Goal: Transaction & Acquisition: Book appointment/travel/reservation

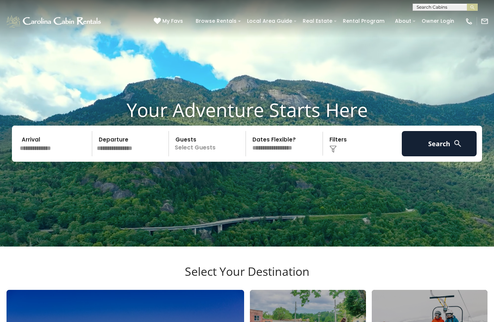
click at [61, 156] on input "text" at bounding box center [54, 143] width 75 height 25
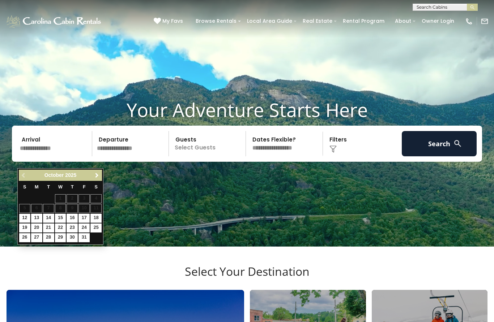
click at [98, 174] on span "Next" at bounding box center [97, 176] width 6 height 6
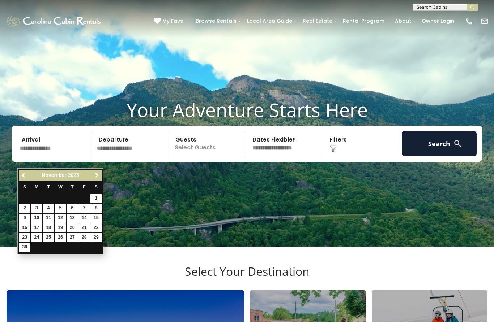
click at [98, 176] on span "Next" at bounding box center [97, 176] width 6 height 6
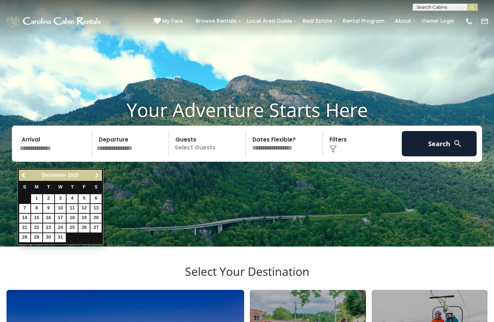
click at [100, 173] on link "Next" at bounding box center [96, 175] width 9 height 9
click at [59, 226] on link "21" at bounding box center [60, 228] width 11 height 9
type input "*******"
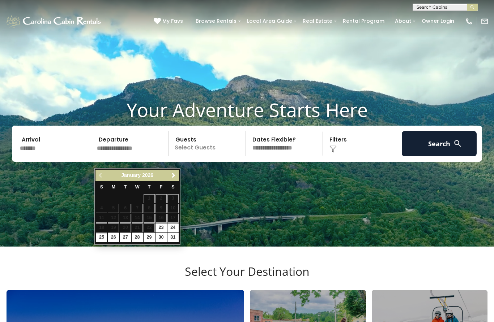
click at [102, 236] on link "25" at bounding box center [101, 237] width 11 height 9
type input "*******"
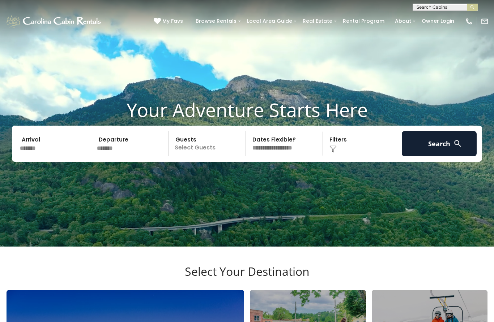
click at [193, 156] on p "Select Guests" at bounding box center [208, 143] width 74 height 25
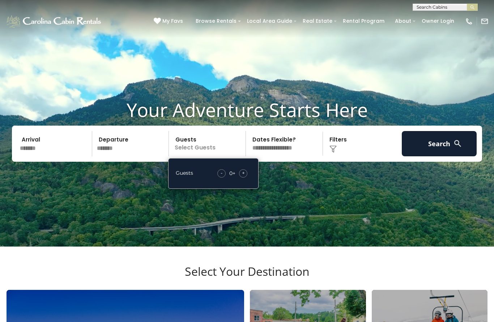
click at [245, 178] on div "+" at bounding box center [243, 173] width 8 height 8
click at [244, 177] on span "+" at bounding box center [243, 172] width 3 height 7
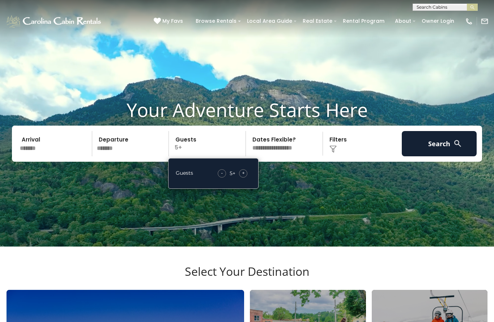
click at [244, 177] on span "+" at bounding box center [243, 172] width 3 height 7
click at [292, 156] on select "**********" at bounding box center [285, 143] width 74 height 25
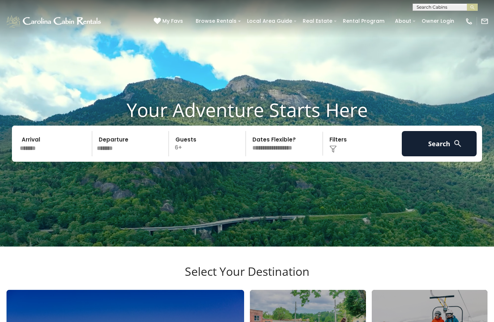
select select "*"
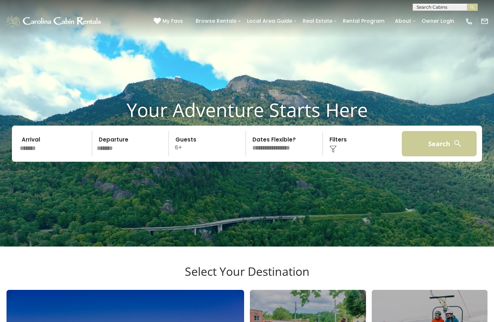
click at [435, 156] on button "Search" at bounding box center [438, 143] width 75 height 25
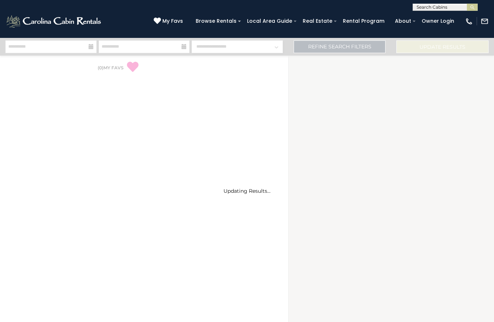
select select "*"
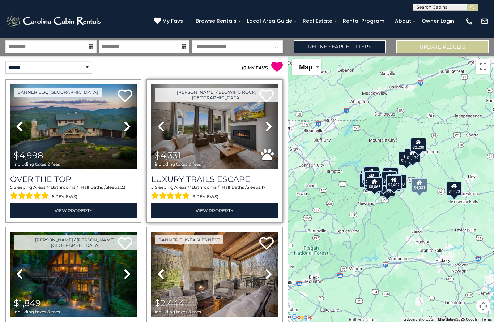
click at [268, 126] on icon at bounding box center [268, 127] width 7 height 12
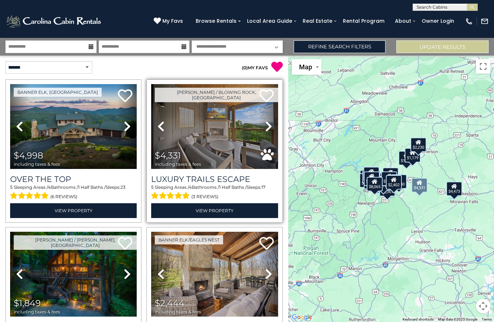
click at [266, 125] on icon at bounding box center [268, 127] width 7 height 12
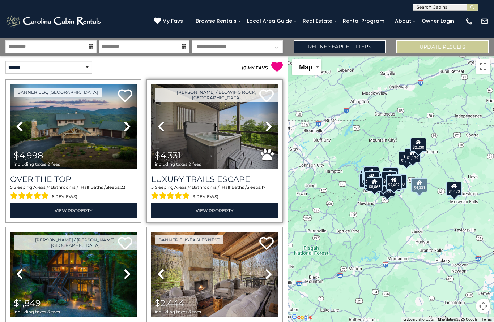
click at [268, 128] on icon at bounding box center [268, 127] width 7 height 12
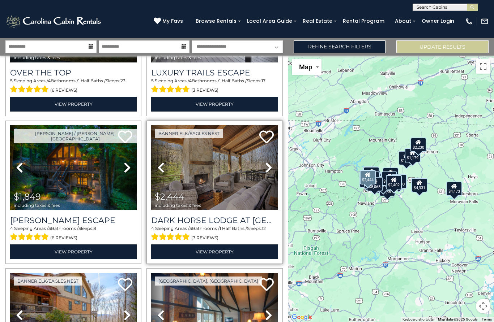
scroll to position [109, 0]
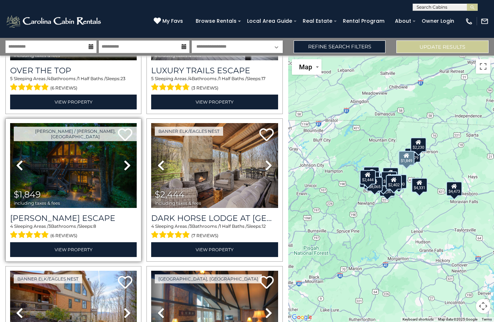
click at [94, 188] on img at bounding box center [73, 165] width 126 height 85
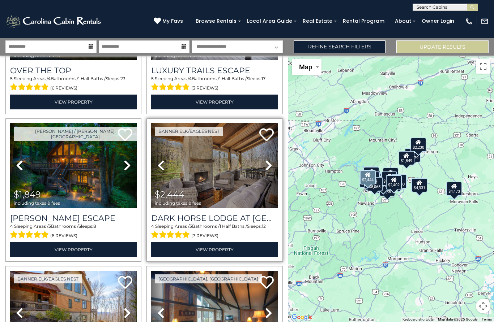
click at [267, 166] on icon at bounding box center [268, 166] width 7 height 12
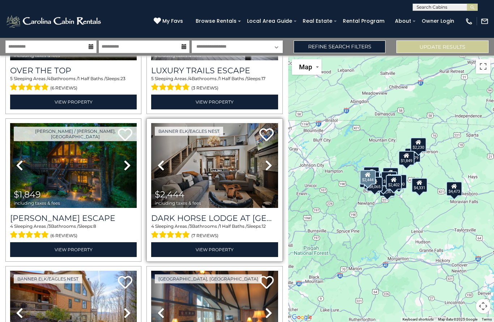
click at [268, 163] on icon at bounding box center [268, 166] width 7 height 12
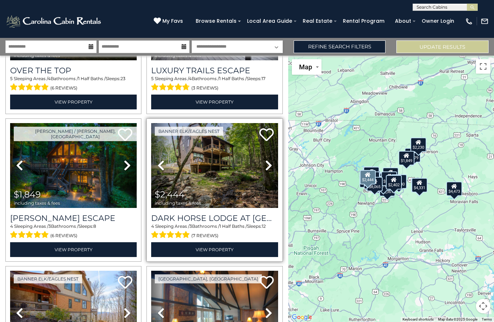
click at [266, 165] on icon at bounding box center [268, 166] width 7 height 12
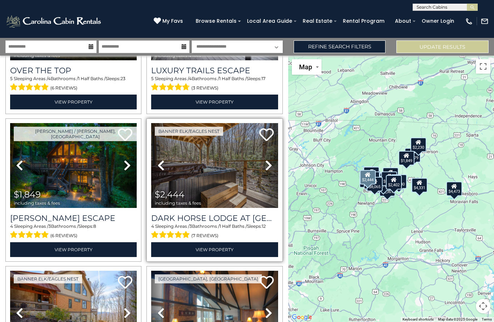
click at [267, 166] on icon at bounding box center [268, 166] width 7 height 12
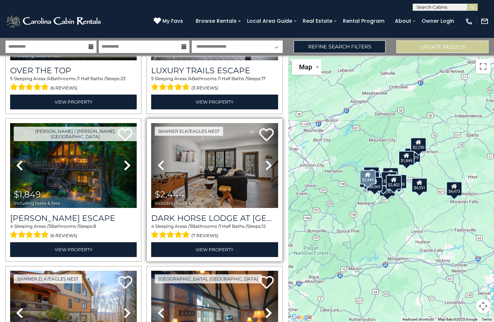
click at [267, 166] on icon at bounding box center [268, 166] width 7 height 12
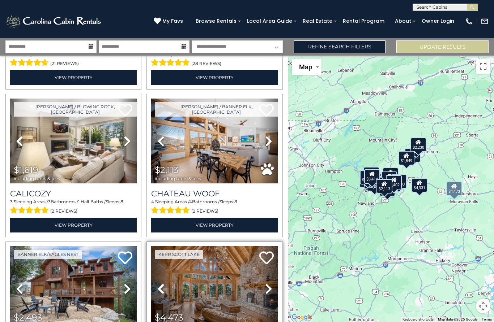
scroll to position [429, 0]
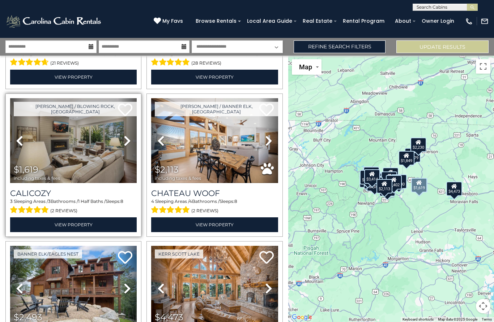
click at [130, 140] on icon at bounding box center [127, 141] width 7 height 12
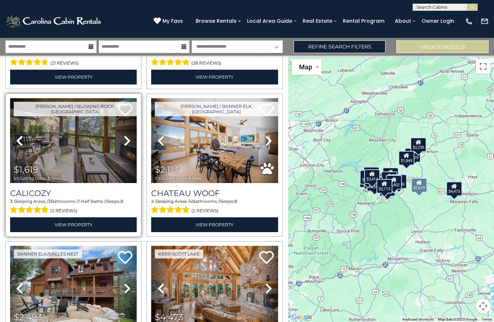
click at [128, 143] on icon at bounding box center [127, 141] width 7 height 12
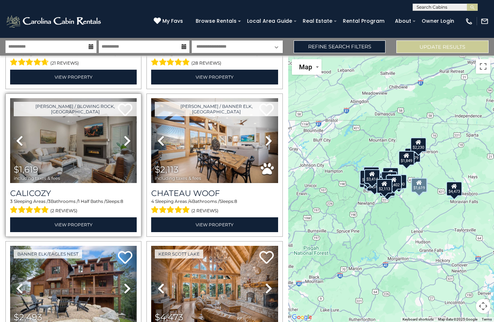
click at [127, 143] on icon at bounding box center [127, 141] width 7 height 12
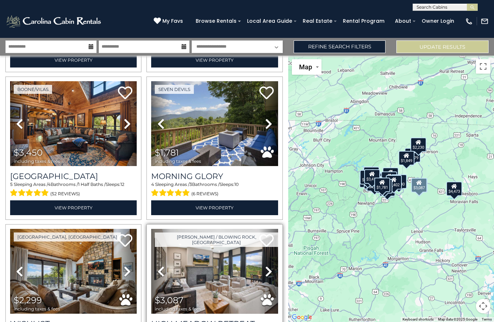
scroll to position [742, 0]
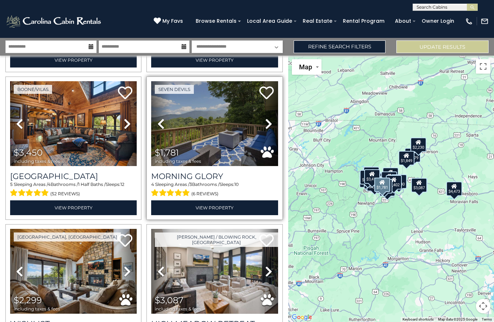
click at [267, 127] on icon at bounding box center [268, 124] width 7 height 12
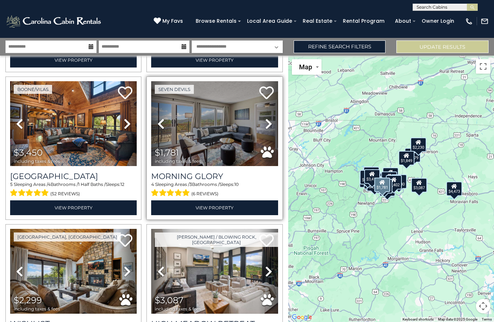
click at [267, 126] on icon at bounding box center [268, 124] width 7 height 12
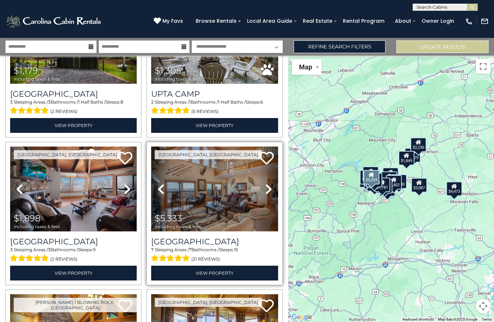
scroll to position [1311, 0]
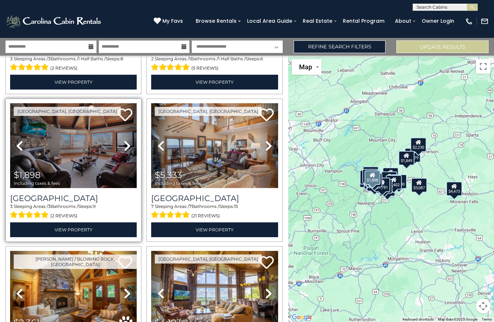
click at [127, 147] on icon at bounding box center [127, 146] width 7 height 12
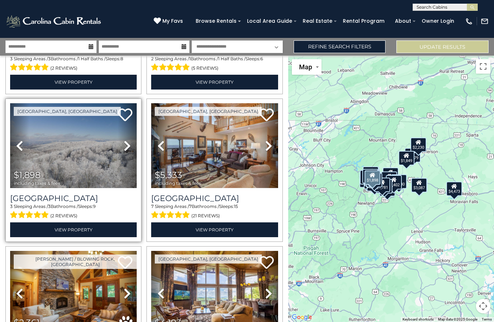
click at [126, 149] on icon at bounding box center [127, 146] width 7 height 12
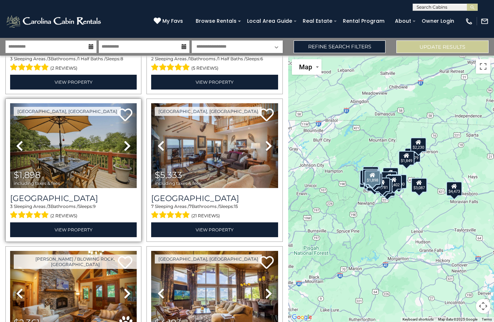
click at [129, 146] on icon at bounding box center [127, 146] width 7 height 12
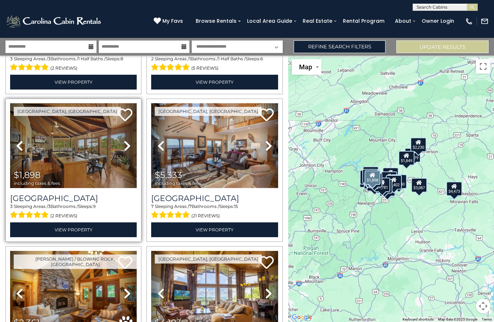
click at [129, 145] on icon at bounding box center [127, 146] width 7 height 12
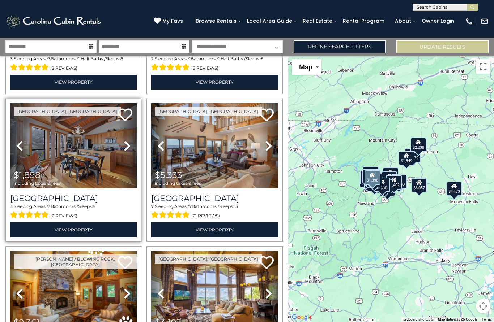
click at [130, 144] on icon at bounding box center [127, 146] width 7 height 12
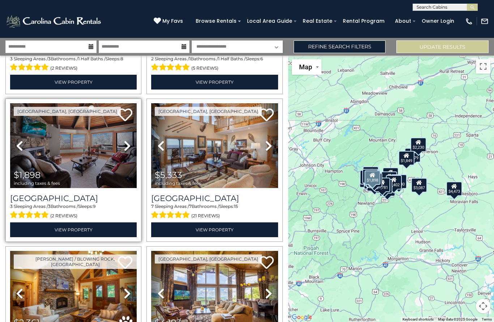
click at [130, 142] on icon at bounding box center [127, 146] width 7 height 12
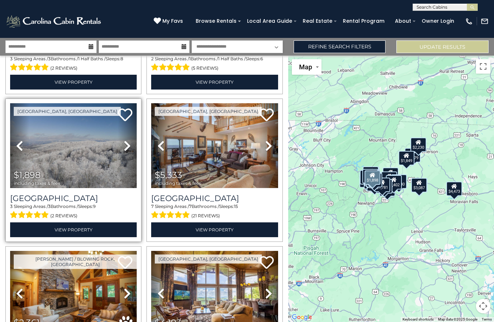
click at [128, 145] on icon at bounding box center [127, 146] width 7 height 12
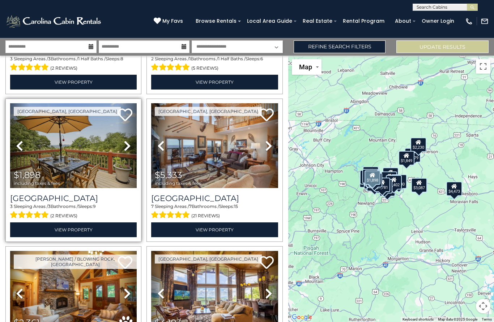
click at [128, 144] on icon at bounding box center [127, 146] width 7 height 12
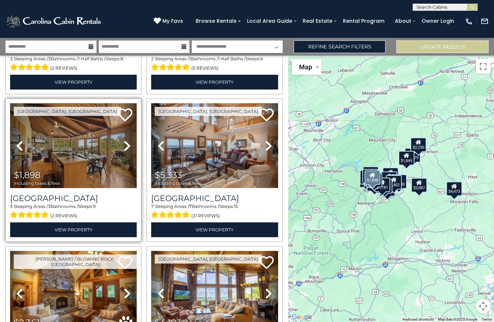
click at [129, 144] on icon at bounding box center [127, 146] width 7 height 12
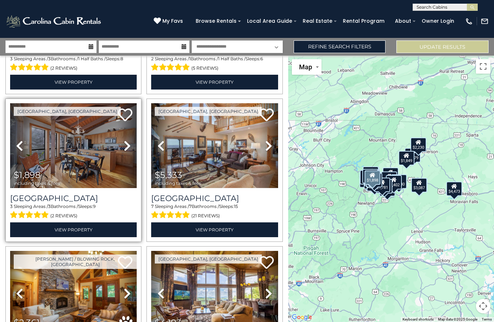
click at [129, 145] on icon at bounding box center [127, 146] width 7 height 12
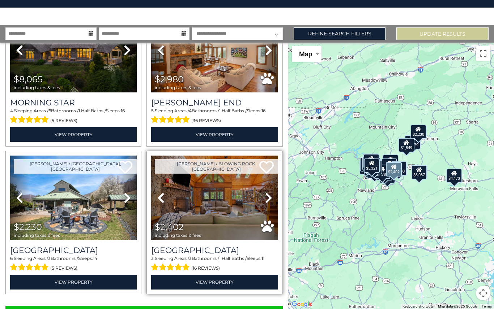
scroll to position [46, 0]
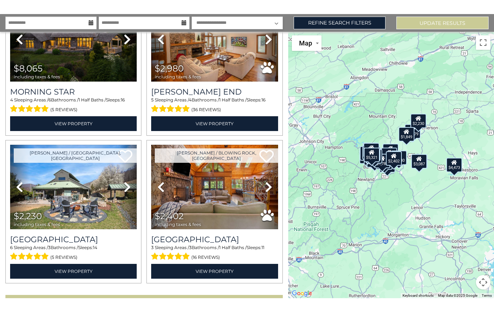
click at [231, 319] on button "Show More" at bounding box center [143, 326] width 277 height 14
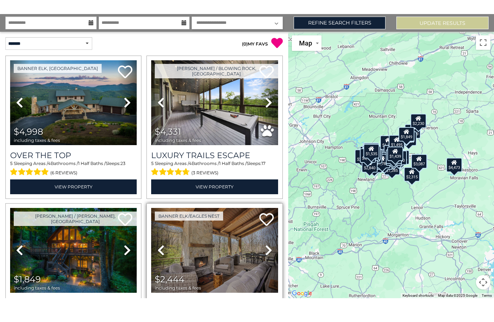
scroll to position [0, 0]
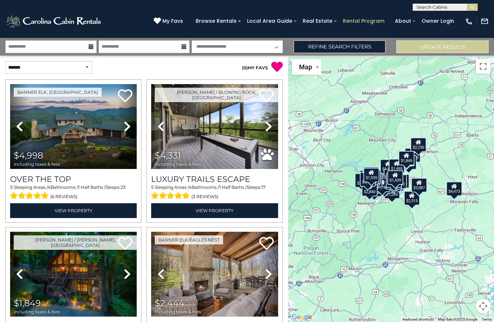
click at [363, 41] on link "Refine Search Filters" at bounding box center [339, 46] width 92 height 13
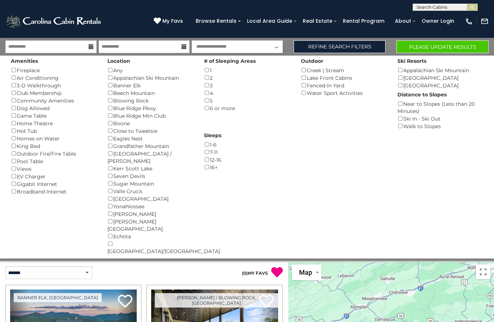
click at [468, 48] on button "Please Update Results" at bounding box center [442, 46] width 92 height 13
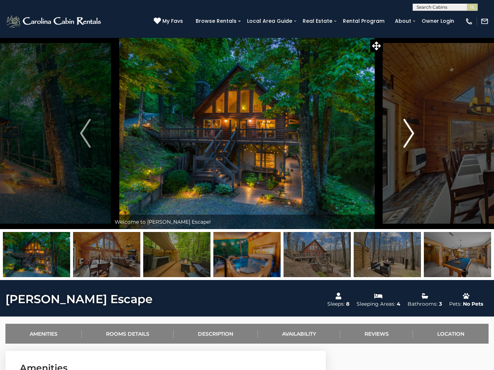
click at [409, 132] on img "Next" at bounding box center [408, 133] width 11 height 29
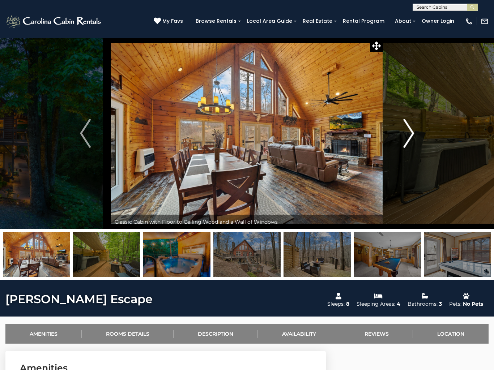
click at [407, 136] on img "Next" at bounding box center [408, 133] width 11 height 29
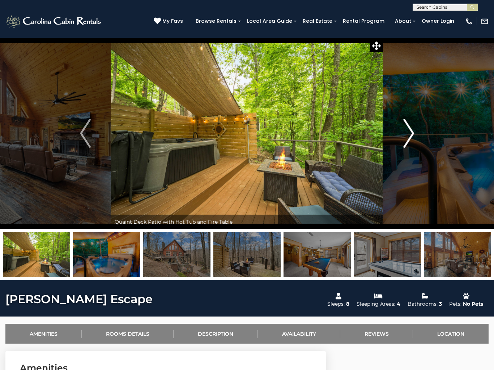
click at [409, 137] on img "Next" at bounding box center [408, 133] width 11 height 29
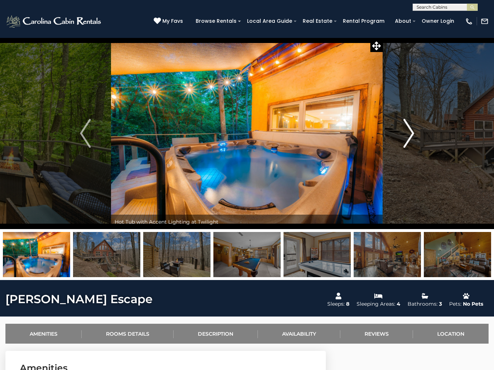
click at [409, 138] on img "Next" at bounding box center [408, 133] width 11 height 29
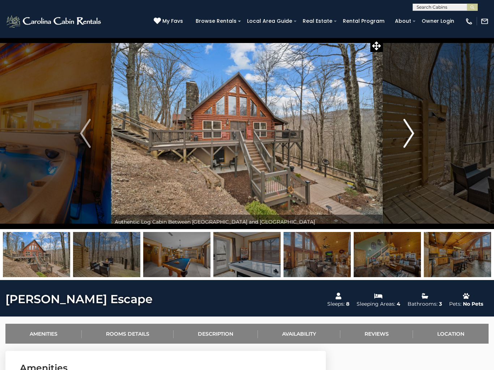
click at [410, 137] on img "Next" at bounding box center [408, 133] width 11 height 29
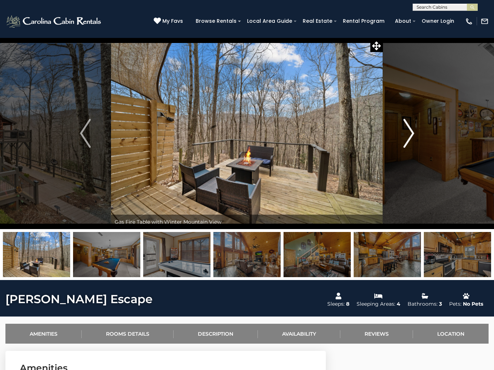
click at [410, 137] on img "Next" at bounding box center [408, 133] width 11 height 29
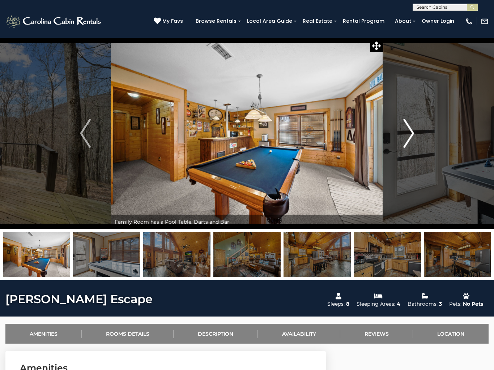
click at [412, 134] on img "Next" at bounding box center [408, 133] width 11 height 29
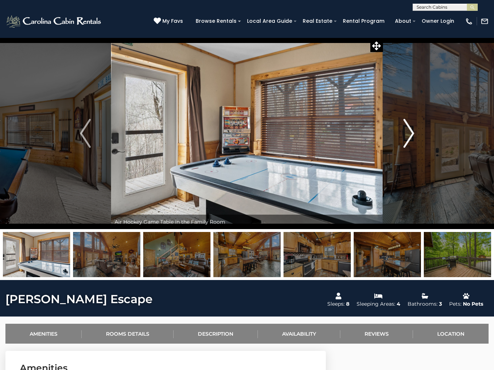
click at [409, 135] on img "Next" at bounding box center [408, 133] width 11 height 29
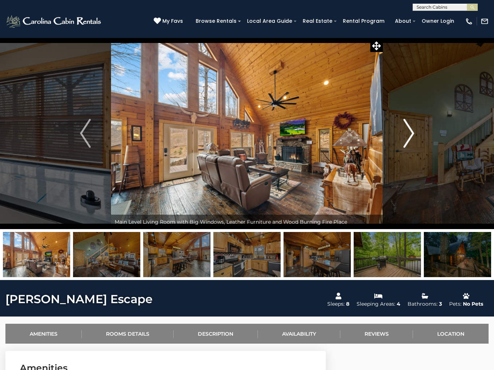
click at [415, 132] on button "Next" at bounding box center [408, 134] width 51 height 192
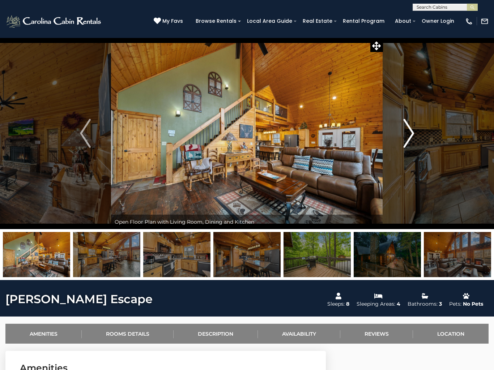
click at [417, 133] on button "Next" at bounding box center [408, 134] width 51 height 192
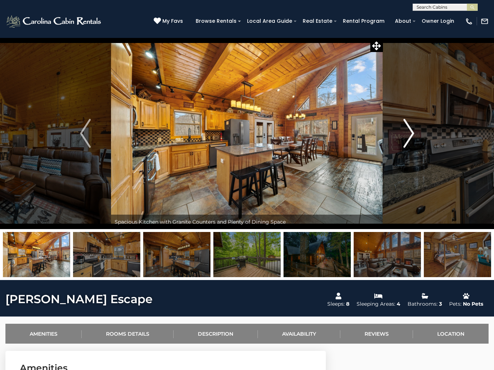
click at [411, 133] on img "Next" at bounding box center [408, 133] width 11 height 29
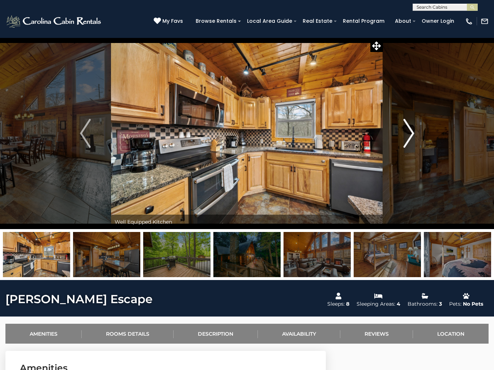
click at [411, 134] on img "Next" at bounding box center [408, 133] width 11 height 29
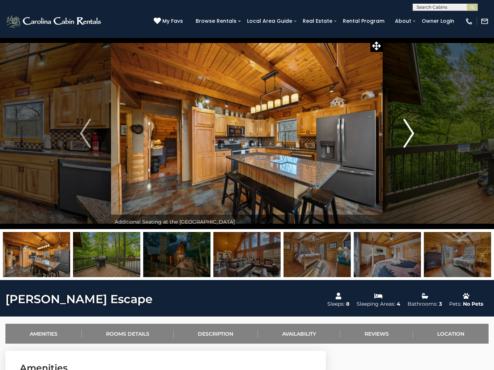
click at [411, 136] on img "Next" at bounding box center [408, 133] width 11 height 29
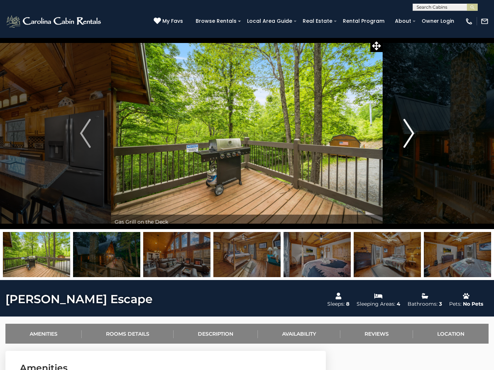
click at [408, 138] on img "Next" at bounding box center [408, 133] width 11 height 29
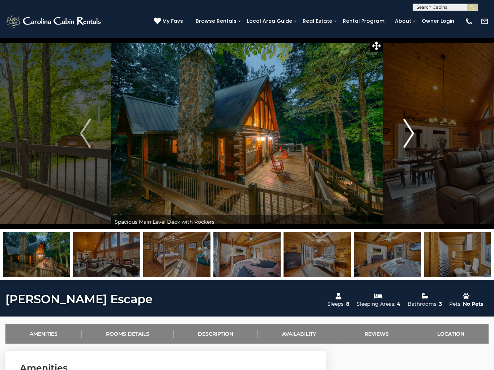
click at [413, 130] on img "Next" at bounding box center [408, 133] width 11 height 29
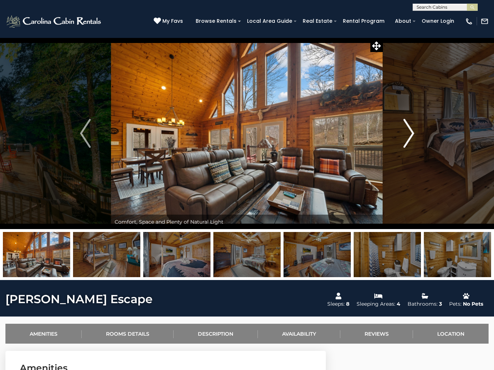
click at [411, 134] on img "Next" at bounding box center [408, 133] width 11 height 29
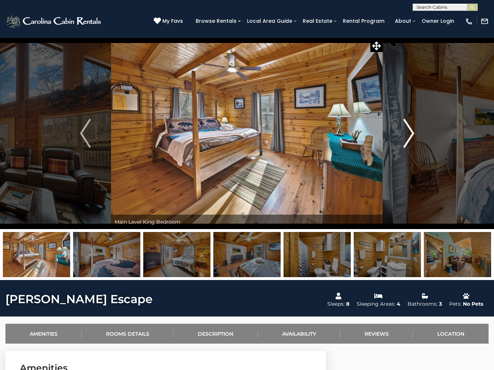
click at [409, 138] on img "Next" at bounding box center [408, 133] width 11 height 29
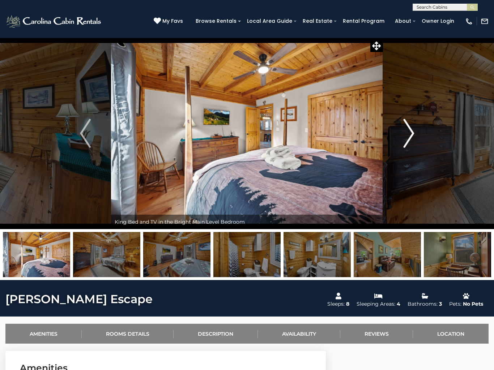
click at [410, 136] on img "Next" at bounding box center [408, 133] width 11 height 29
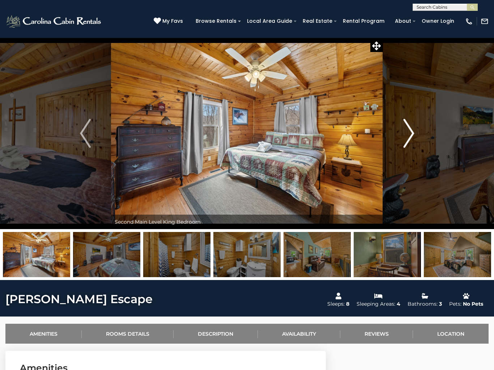
click at [403, 136] on img "Next" at bounding box center [408, 133] width 11 height 29
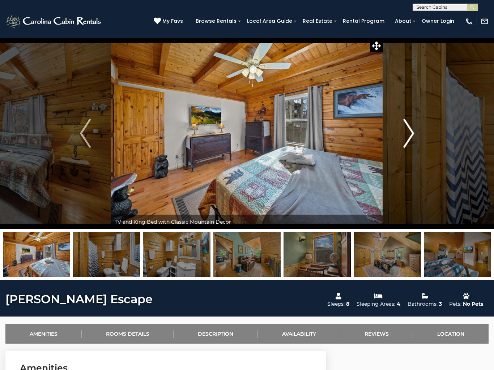
click at [408, 139] on img "Next" at bounding box center [408, 133] width 11 height 29
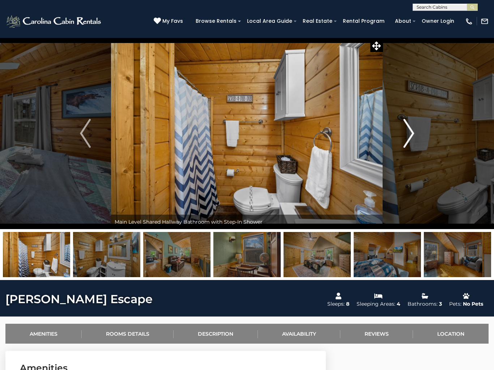
click at [404, 139] on img "Next" at bounding box center [408, 133] width 11 height 29
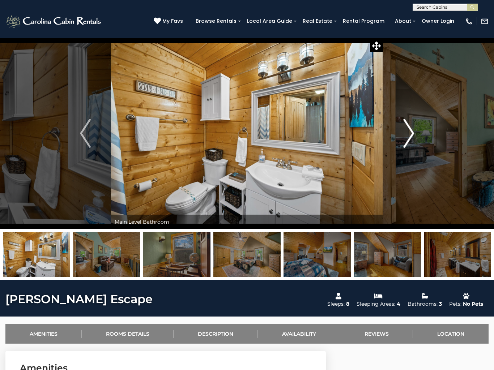
click at [407, 136] on img "Next" at bounding box center [408, 133] width 11 height 29
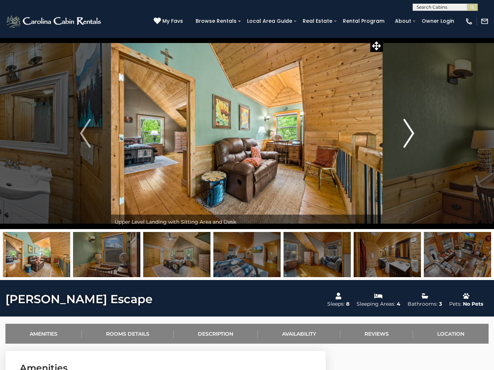
click at [408, 136] on img "Next" at bounding box center [408, 133] width 11 height 29
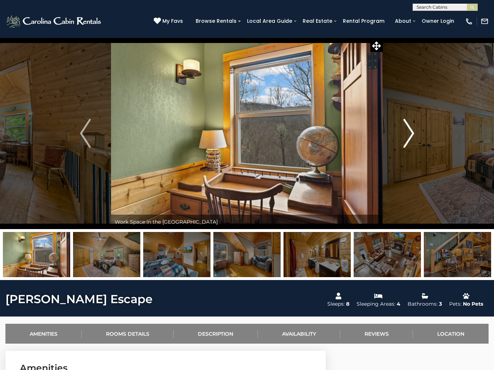
click at [409, 135] on img "Next" at bounding box center [408, 133] width 11 height 29
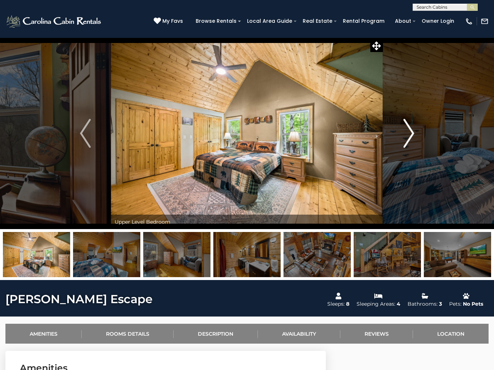
click at [413, 131] on img "Next" at bounding box center [408, 133] width 11 height 29
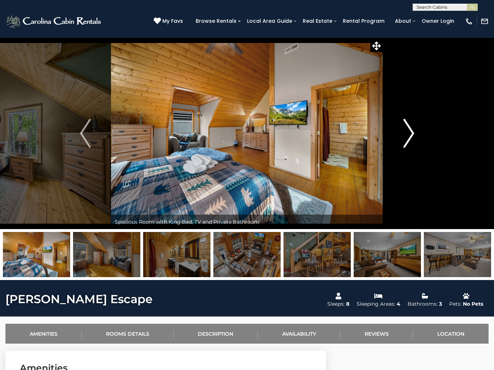
click at [407, 131] on img "Next" at bounding box center [408, 133] width 11 height 29
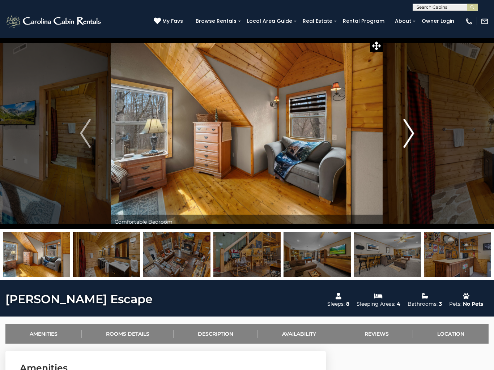
click at [402, 130] on button "Next" at bounding box center [408, 134] width 51 height 192
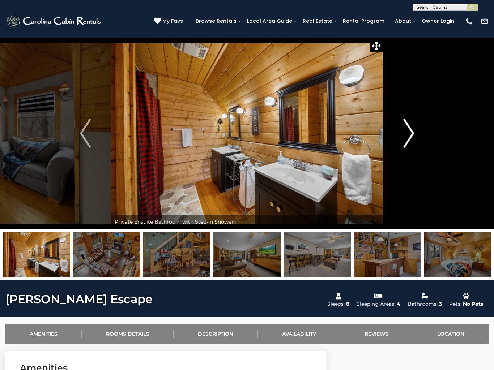
click at [407, 136] on img "Next" at bounding box center [408, 133] width 11 height 29
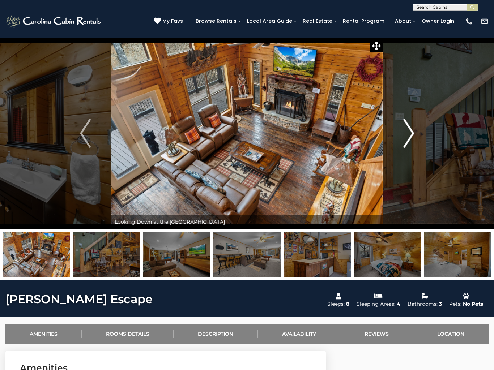
click at [407, 140] on img "Next" at bounding box center [408, 133] width 11 height 29
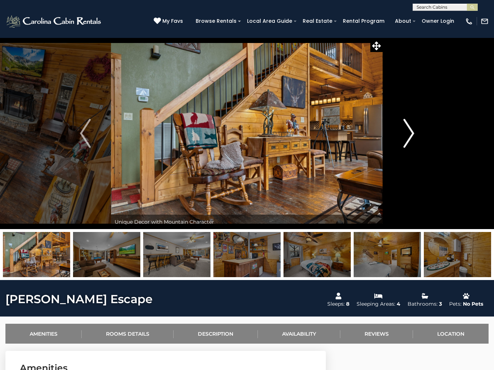
click at [407, 141] on img "Next" at bounding box center [408, 133] width 11 height 29
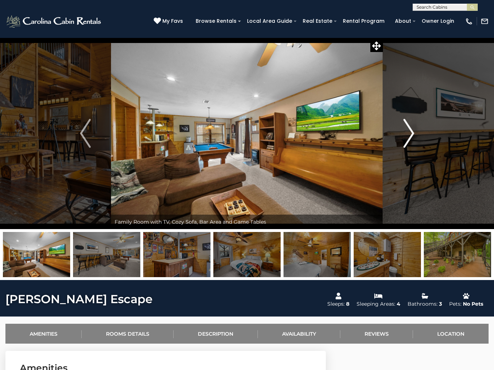
click at [408, 136] on img "Next" at bounding box center [408, 133] width 11 height 29
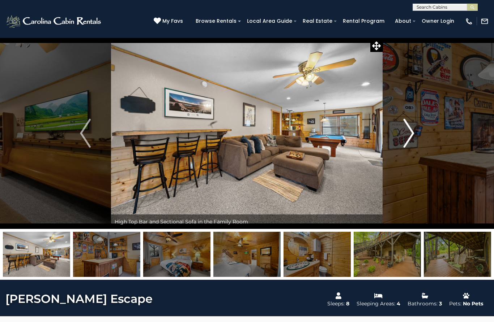
click at [406, 142] on img "Next" at bounding box center [408, 133] width 11 height 29
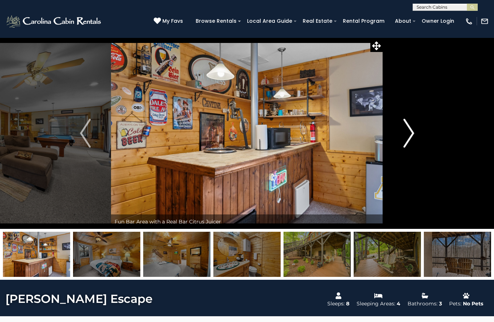
click at [406, 141] on img "Next" at bounding box center [408, 133] width 11 height 29
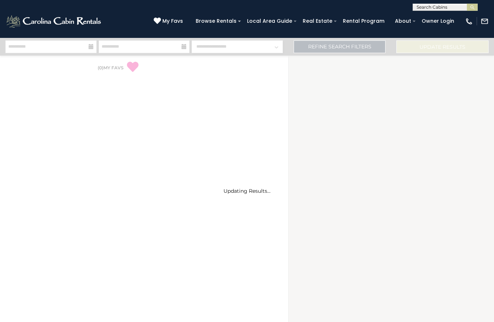
select select "*"
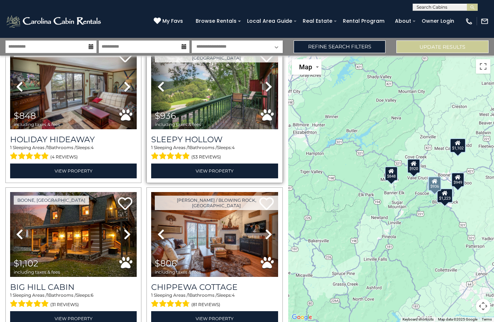
scroll to position [188, 0]
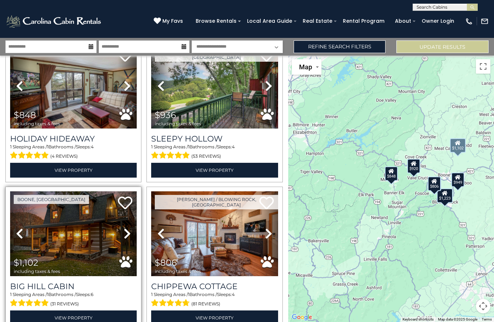
click at [124, 240] on icon at bounding box center [127, 234] width 7 height 12
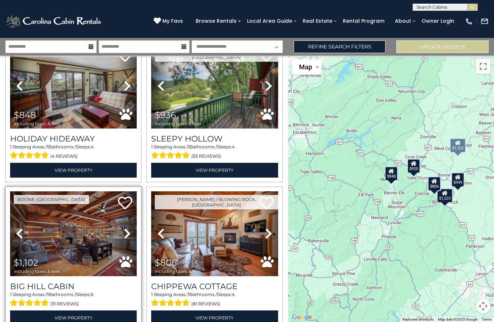
click at [123, 238] on link "Next" at bounding box center [127, 234] width 19 height 85
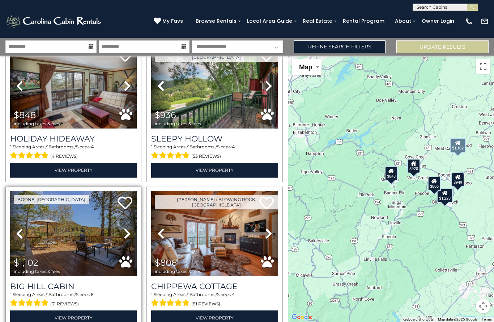
click at [123, 240] on link "Next" at bounding box center [127, 234] width 19 height 85
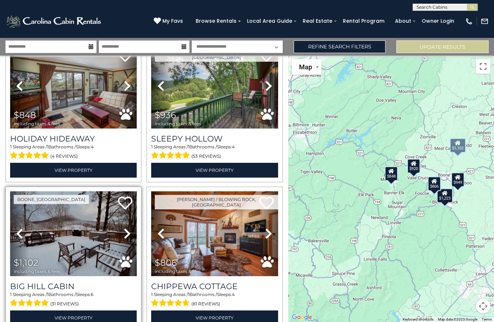
click at [125, 236] on icon at bounding box center [127, 234] width 7 height 12
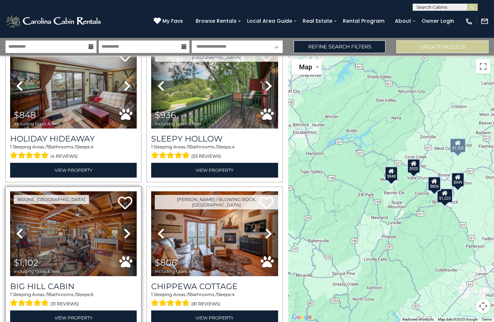
click at [126, 236] on icon at bounding box center [127, 234] width 7 height 12
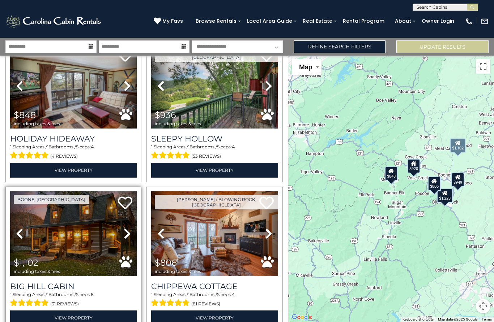
click at [126, 235] on icon at bounding box center [127, 234] width 7 height 12
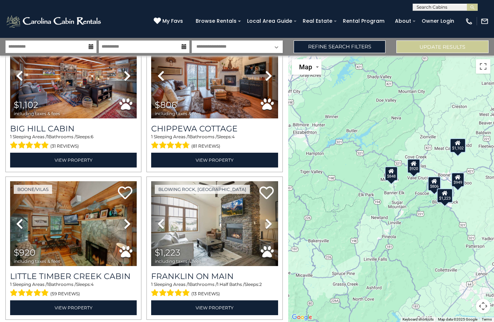
scroll to position [345, 0]
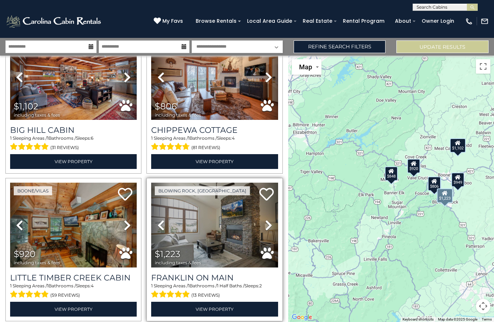
click at [225, 233] on img at bounding box center [214, 225] width 126 height 85
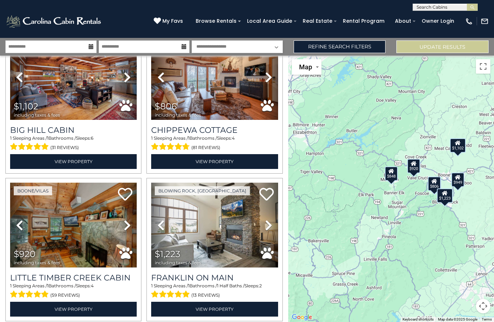
click at [356, 41] on link "Refine Search Filters" at bounding box center [339, 46] width 92 height 13
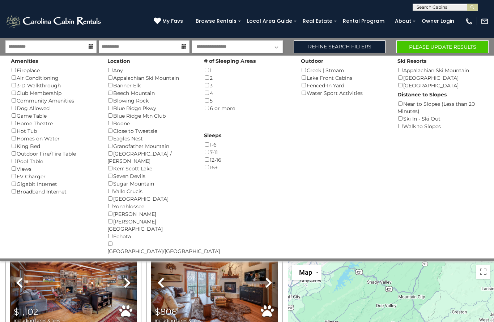
click at [450, 50] on button "Please Update Results" at bounding box center [442, 46] width 92 height 13
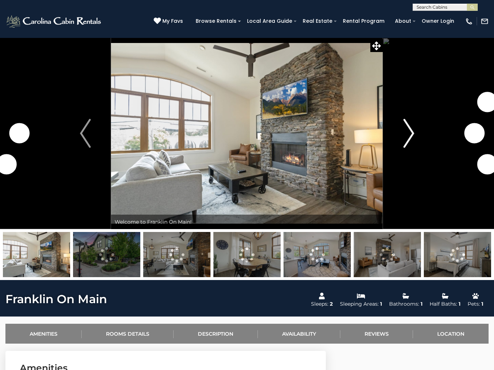
click at [405, 141] on img "Next" at bounding box center [408, 133] width 11 height 29
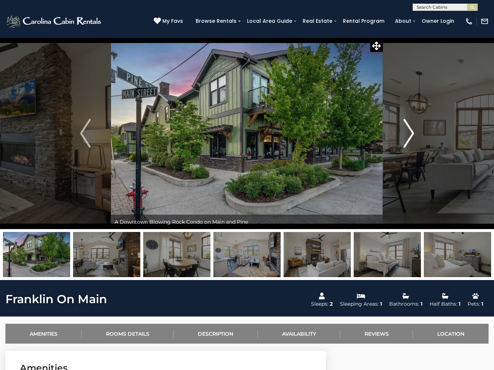
click at [405, 142] on img "Next" at bounding box center [408, 133] width 11 height 29
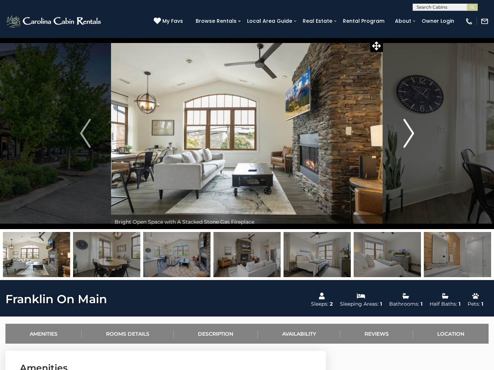
click at [407, 136] on img "Next" at bounding box center [408, 133] width 11 height 29
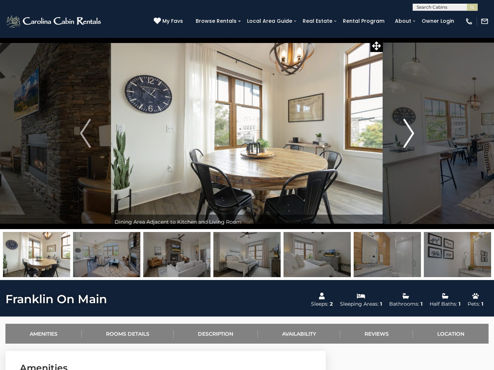
click at [410, 136] on img "Next" at bounding box center [408, 133] width 11 height 29
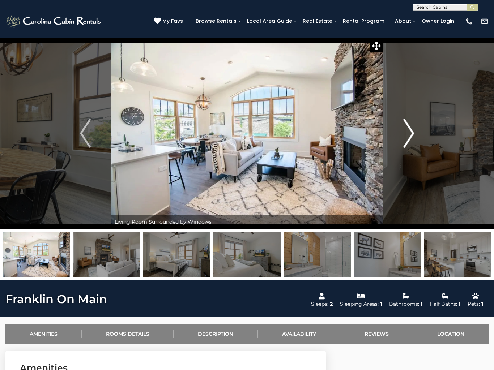
click at [411, 134] on img "Next" at bounding box center [408, 133] width 11 height 29
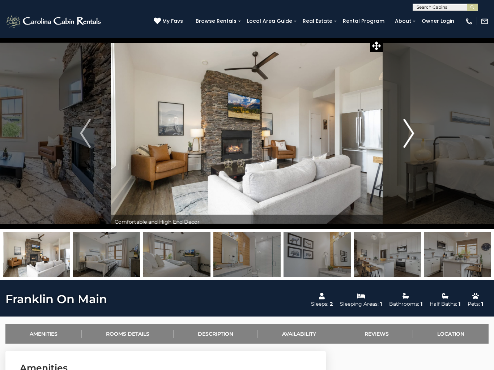
click at [409, 136] on img "Next" at bounding box center [408, 133] width 11 height 29
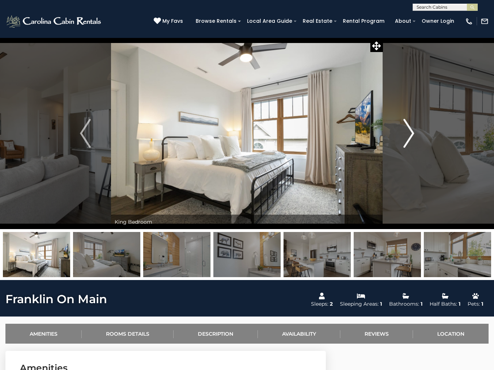
click at [409, 134] on img "Next" at bounding box center [408, 133] width 11 height 29
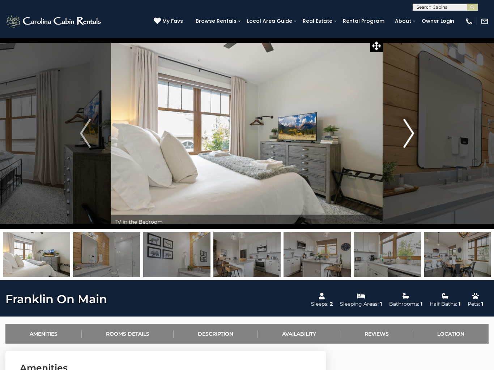
click at [409, 134] on img "Next" at bounding box center [408, 133] width 11 height 29
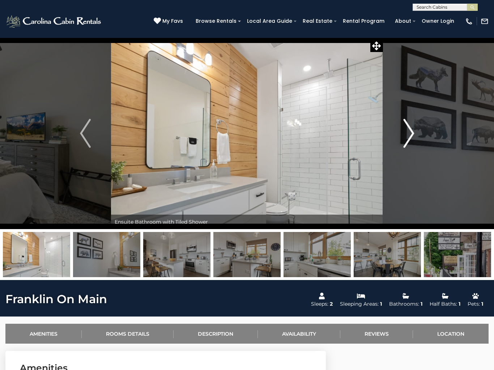
click at [409, 134] on img "Next" at bounding box center [408, 133] width 11 height 29
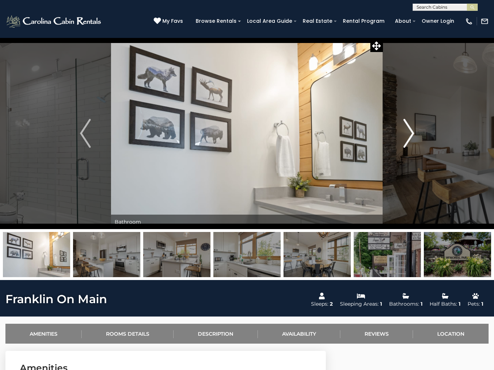
click at [409, 135] on img "Next" at bounding box center [408, 133] width 11 height 29
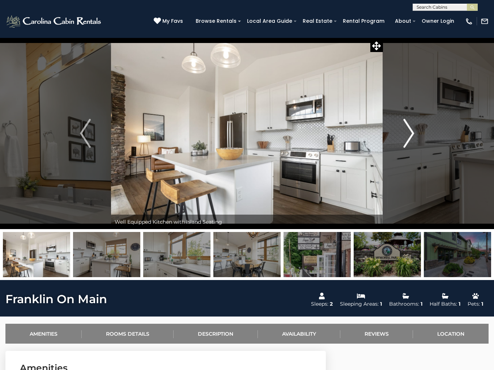
click at [409, 134] on img "Next" at bounding box center [408, 133] width 11 height 29
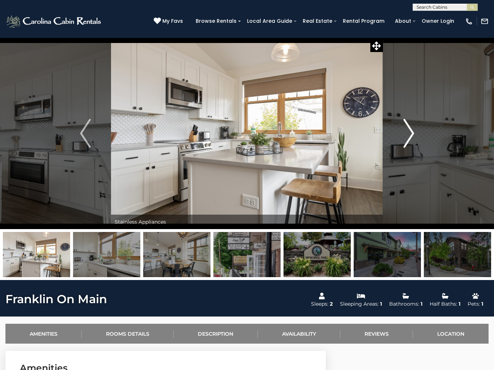
click at [410, 135] on img "Next" at bounding box center [408, 133] width 11 height 29
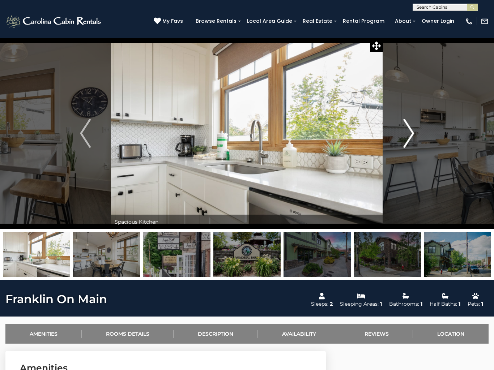
click at [410, 135] on img "Next" at bounding box center [408, 133] width 11 height 29
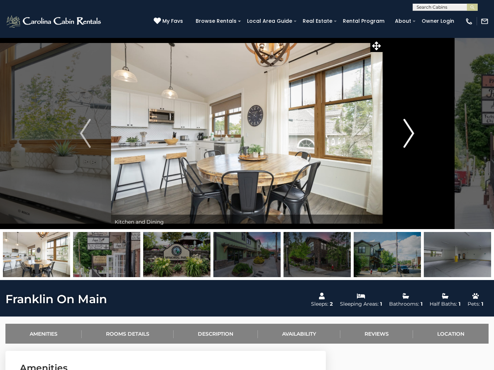
click at [408, 135] on img "Next" at bounding box center [408, 133] width 11 height 29
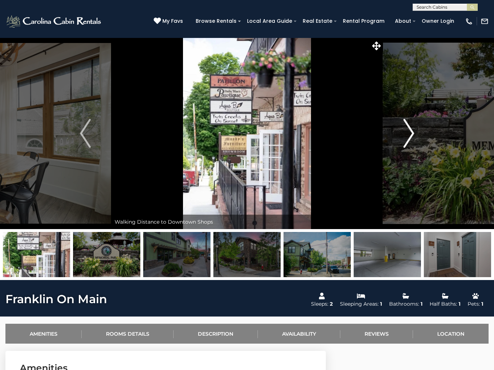
click at [408, 135] on img "Next" at bounding box center [408, 133] width 11 height 29
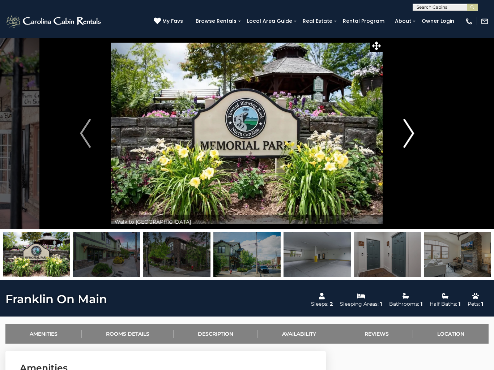
click at [408, 135] on img "Next" at bounding box center [408, 133] width 11 height 29
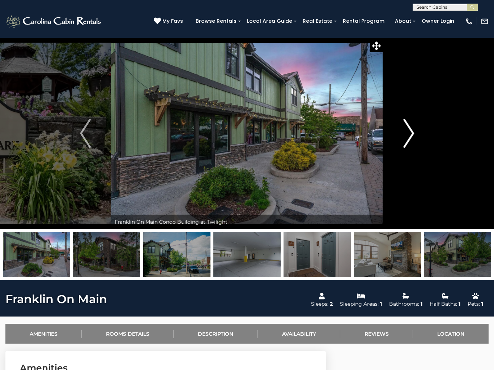
click at [408, 133] on img "Next" at bounding box center [408, 133] width 11 height 29
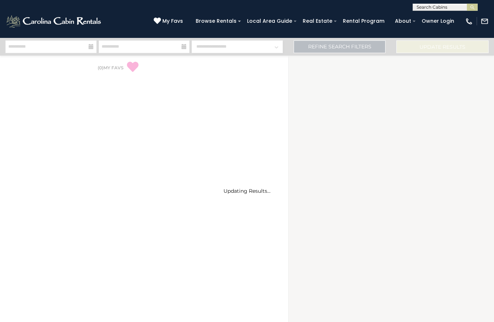
select select "*"
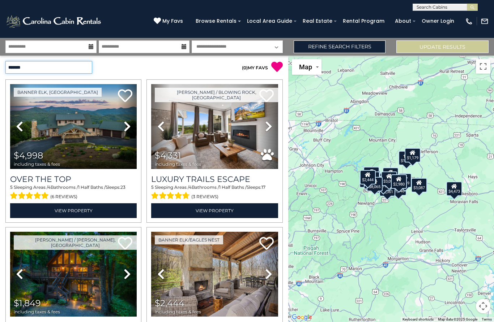
click at [87, 66] on select "**********" at bounding box center [48, 67] width 87 height 13
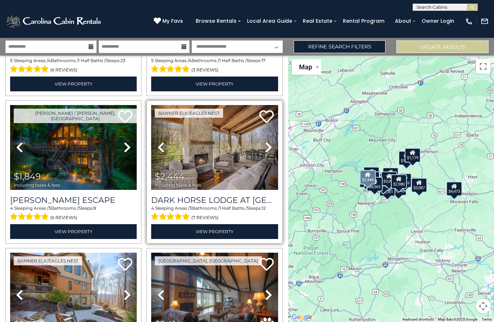
scroll to position [131, 0]
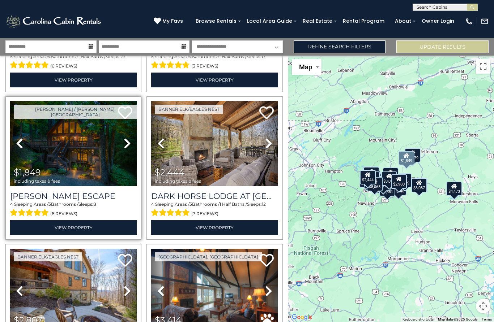
click at [98, 170] on img at bounding box center [73, 143] width 126 height 85
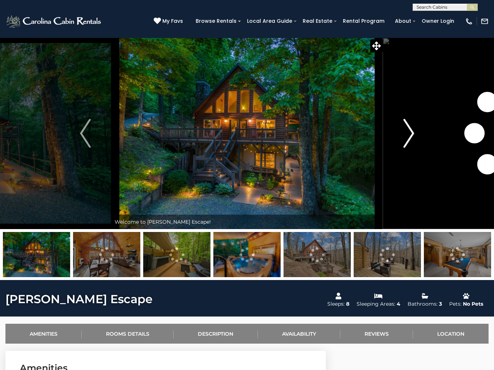
click at [404, 145] on img "Next" at bounding box center [408, 133] width 11 height 29
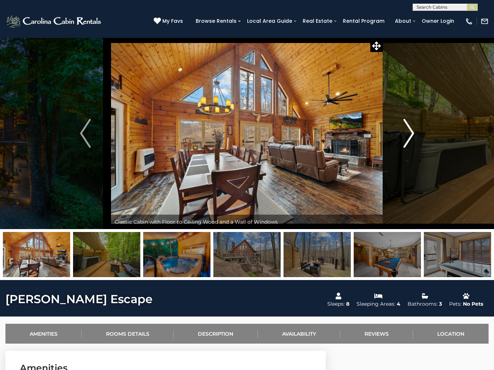
click at [410, 139] on img "Next" at bounding box center [408, 133] width 11 height 29
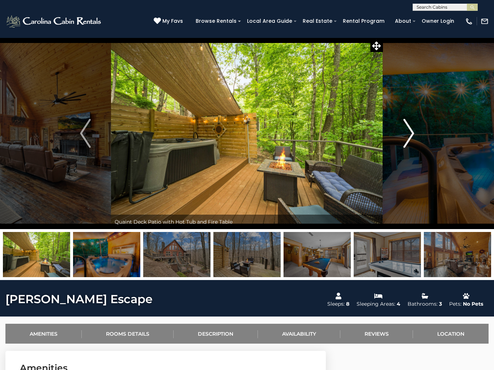
click at [406, 134] on img "Next" at bounding box center [408, 133] width 11 height 29
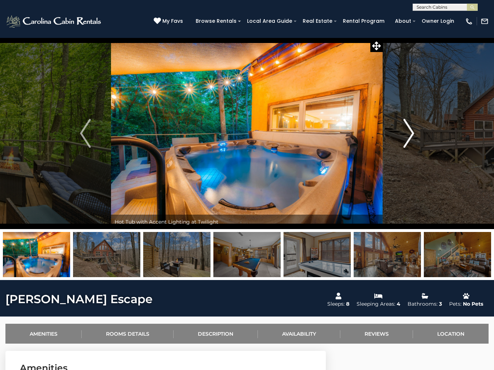
click at [408, 133] on img "Next" at bounding box center [408, 133] width 11 height 29
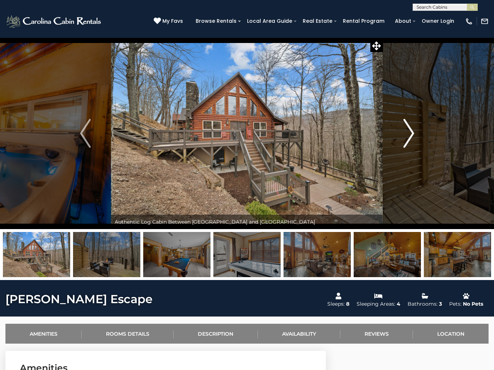
click at [409, 135] on img "Next" at bounding box center [408, 133] width 11 height 29
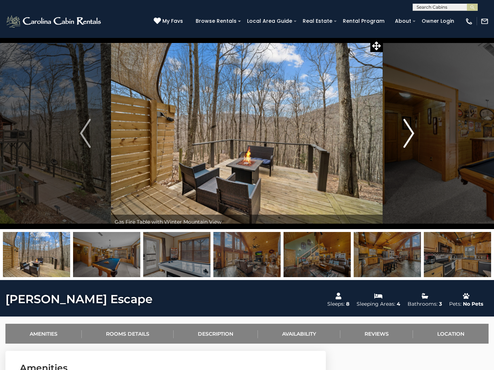
click at [409, 132] on img "Next" at bounding box center [408, 133] width 11 height 29
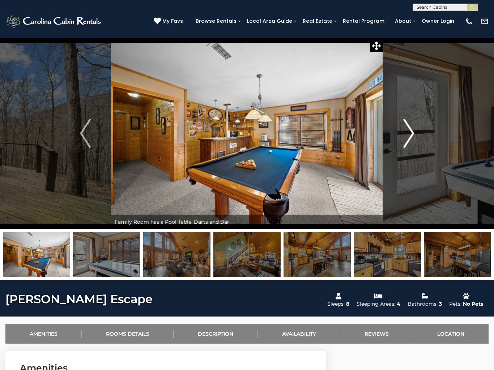
click at [407, 132] on img "Next" at bounding box center [408, 133] width 11 height 29
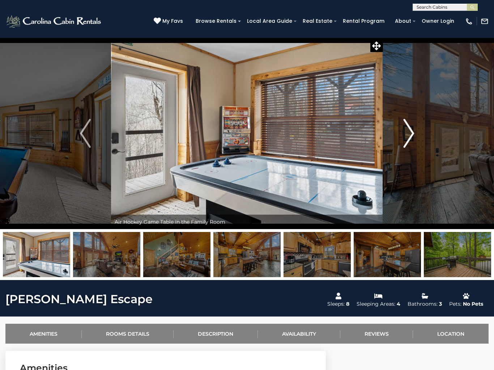
click at [409, 130] on img "Next" at bounding box center [408, 133] width 11 height 29
